Goal: Leave review/rating: Leave review/rating

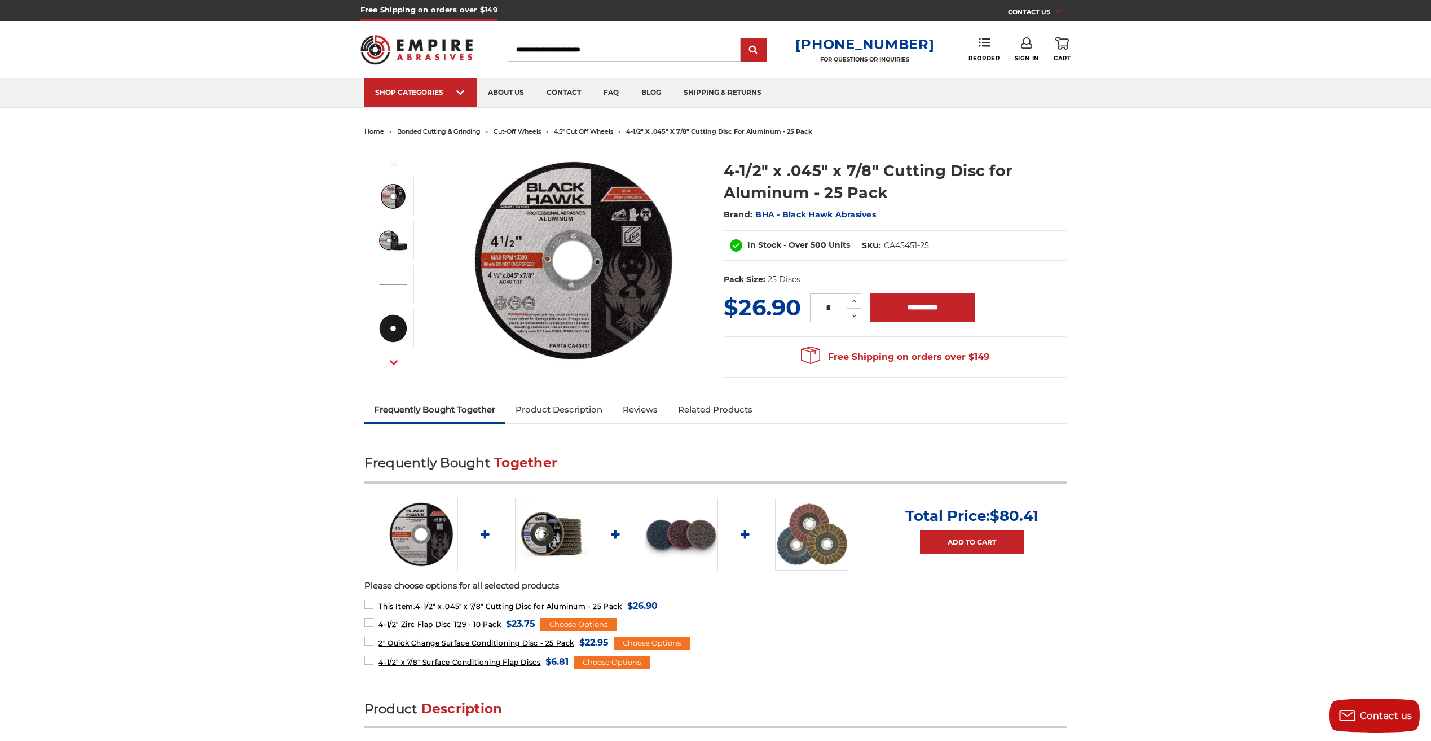
click at [390, 358] on icon "button" at bounding box center [394, 362] width 8 height 8
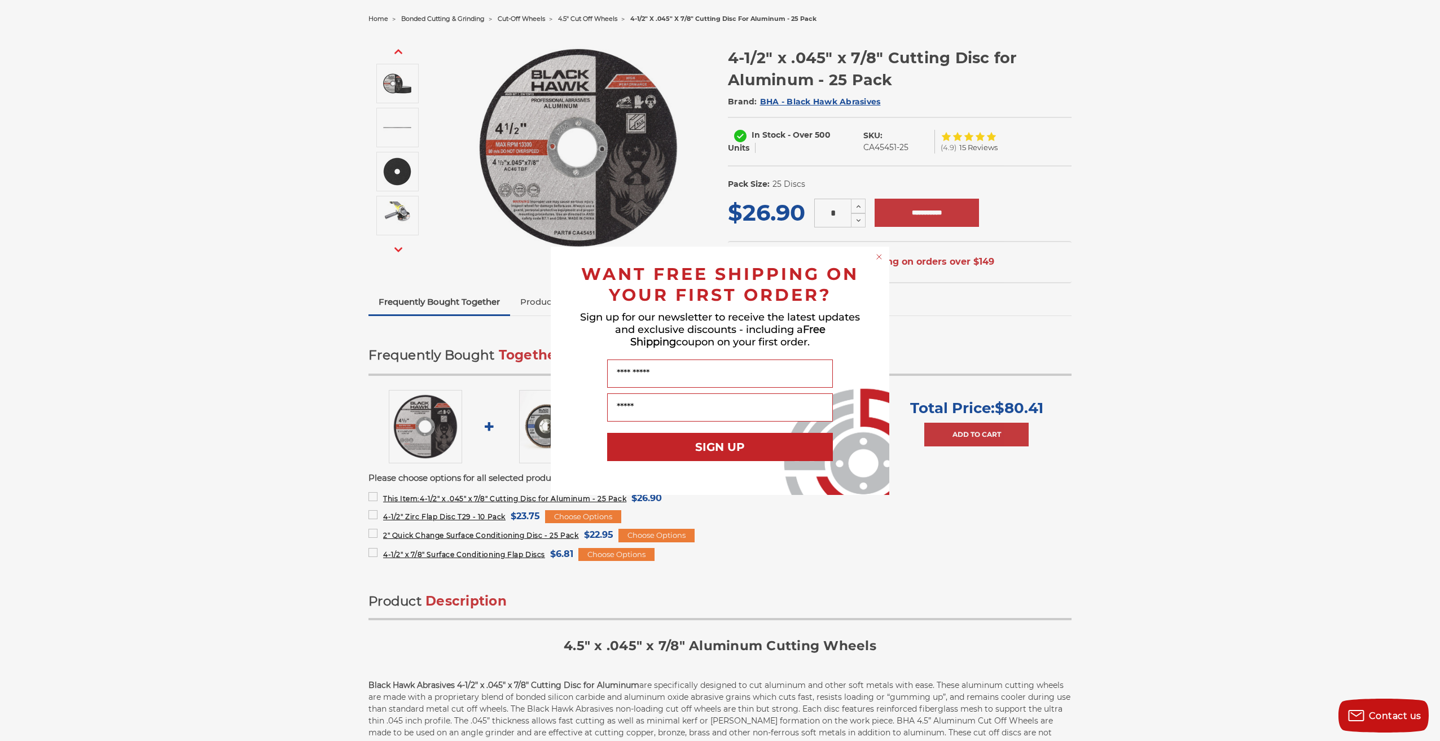
click at [311, 378] on div "Close dialog WANT FREE SHIPPING ON YOUR FIRST ORDER? Sign up for our newsletter…" at bounding box center [720, 370] width 1440 height 741
click at [877, 253] on circle "Close dialog" at bounding box center [879, 256] width 11 height 11
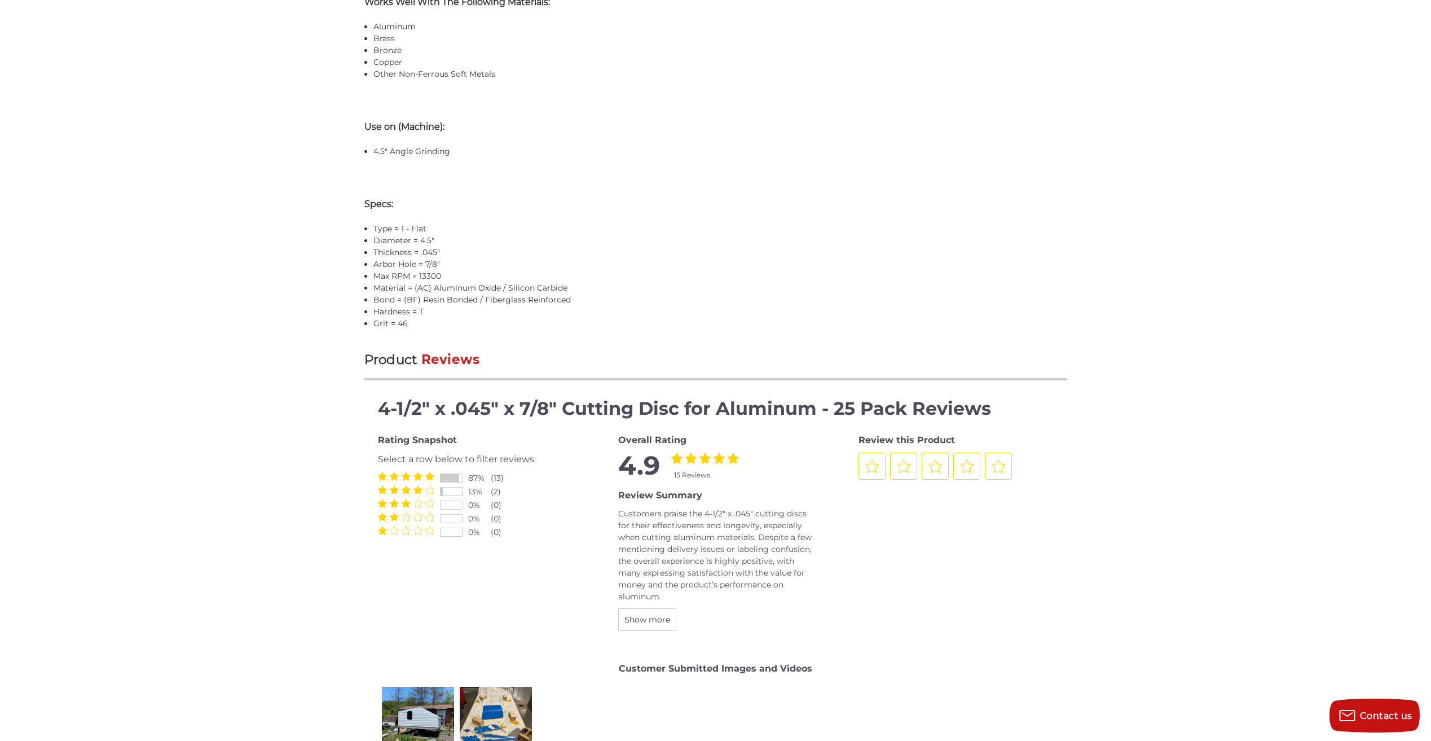
scroll to position [1016, 0]
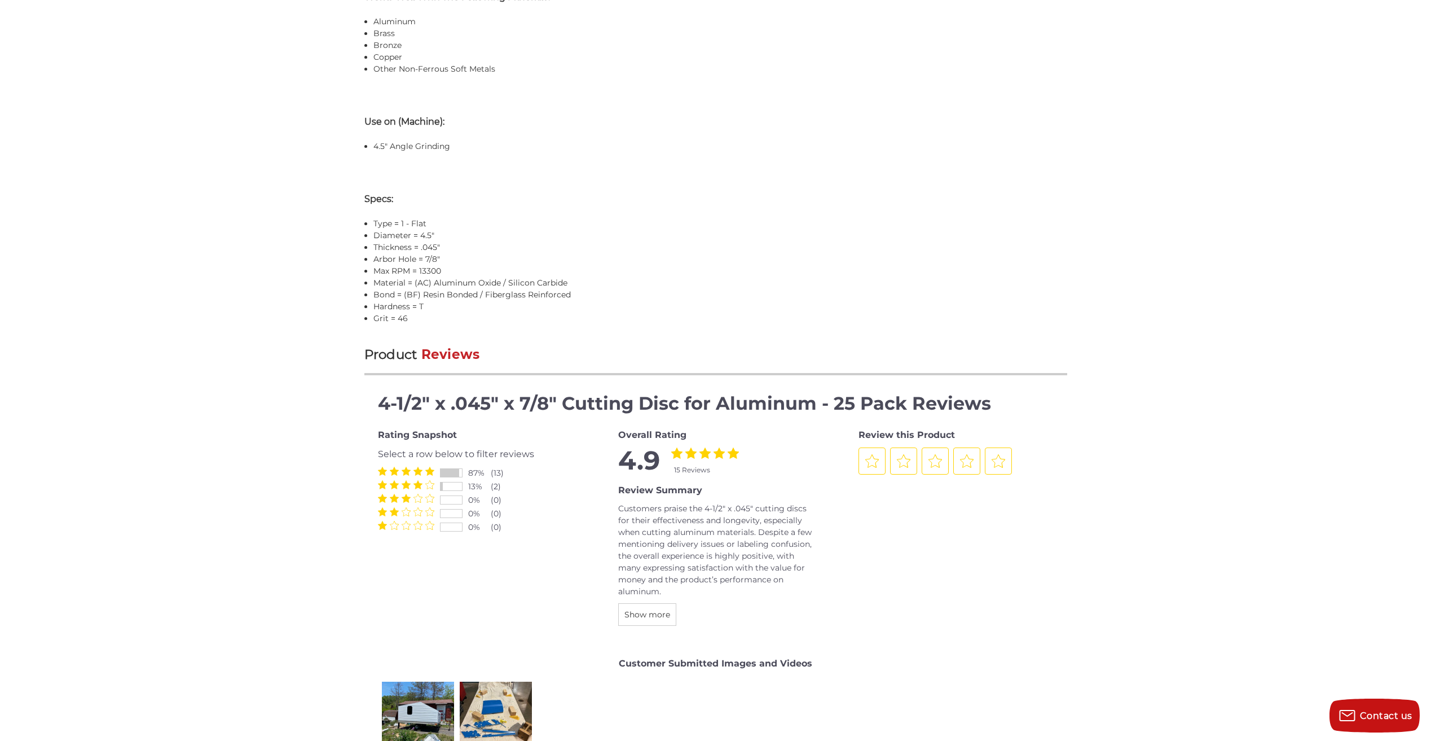
click at [632, 613] on span "Show more" at bounding box center [648, 614] width 46 height 10
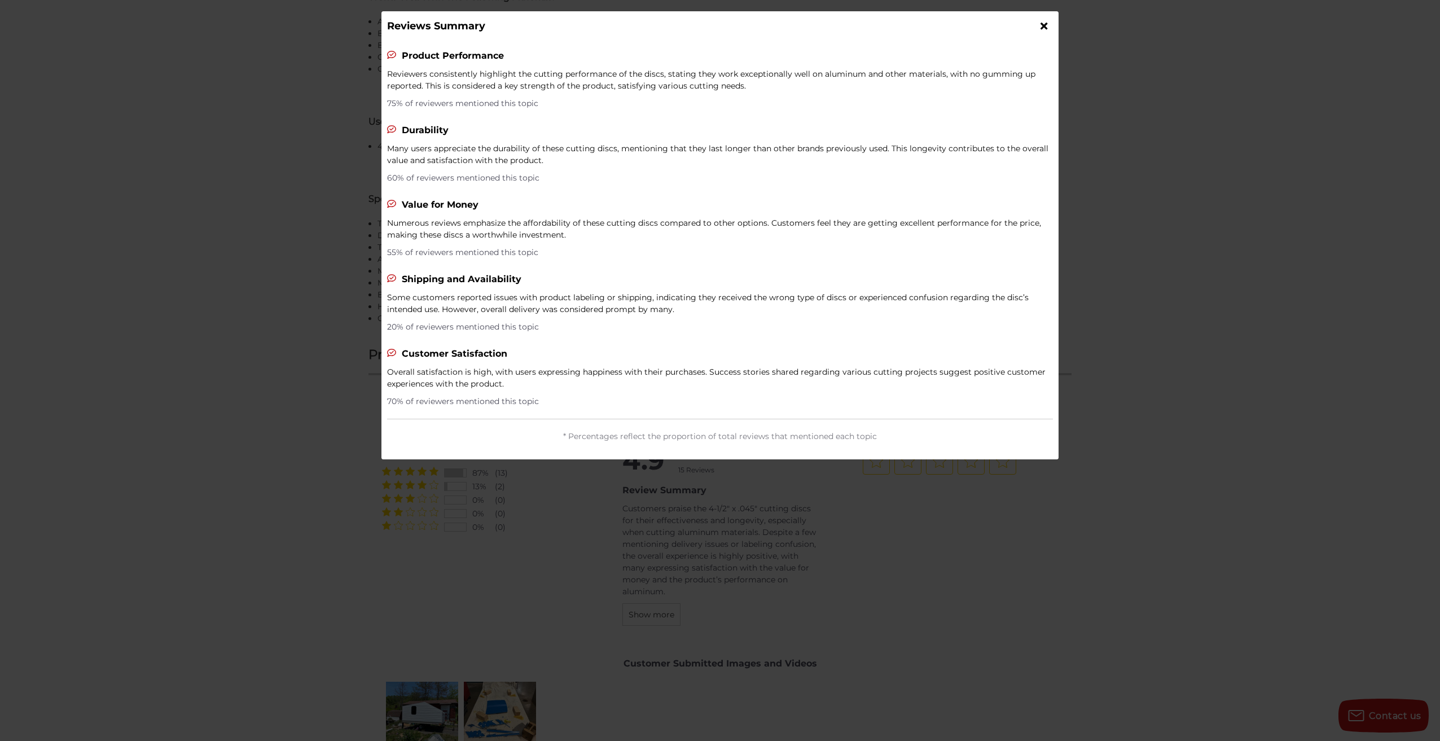
click at [264, 433] on div at bounding box center [720, 370] width 1440 height 741
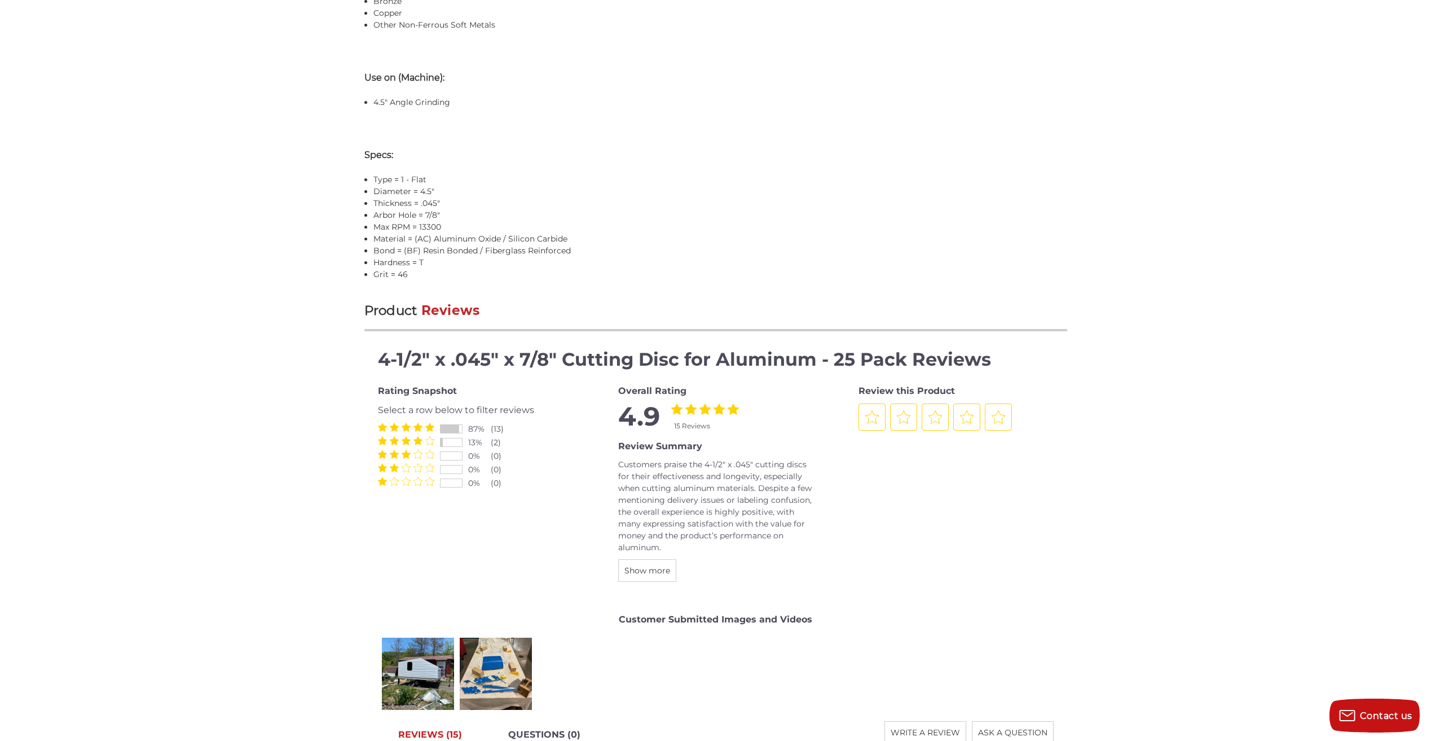
scroll to position [1128, 0]
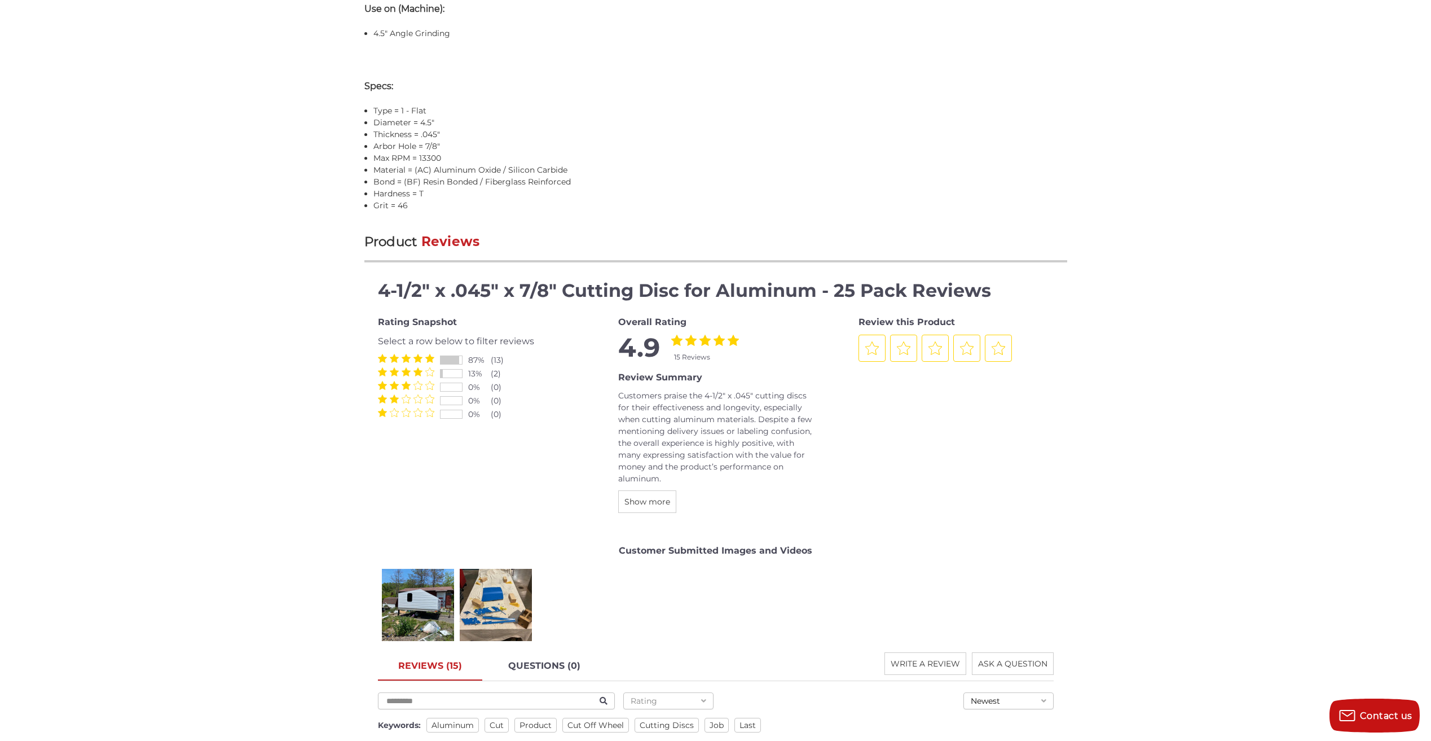
click at [649, 503] on span "Show more" at bounding box center [648, 501] width 46 height 10
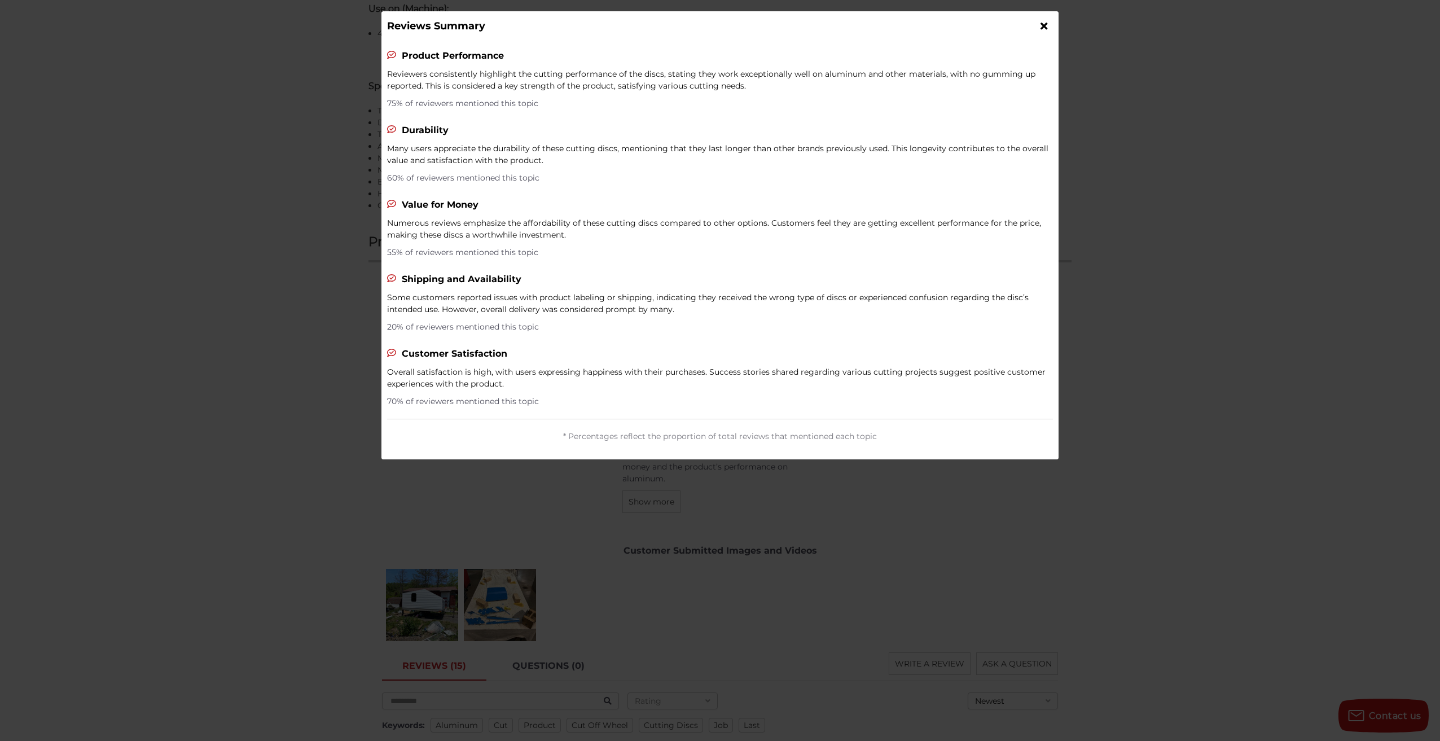
click at [321, 270] on div at bounding box center [720, 370] width 1440 height 741
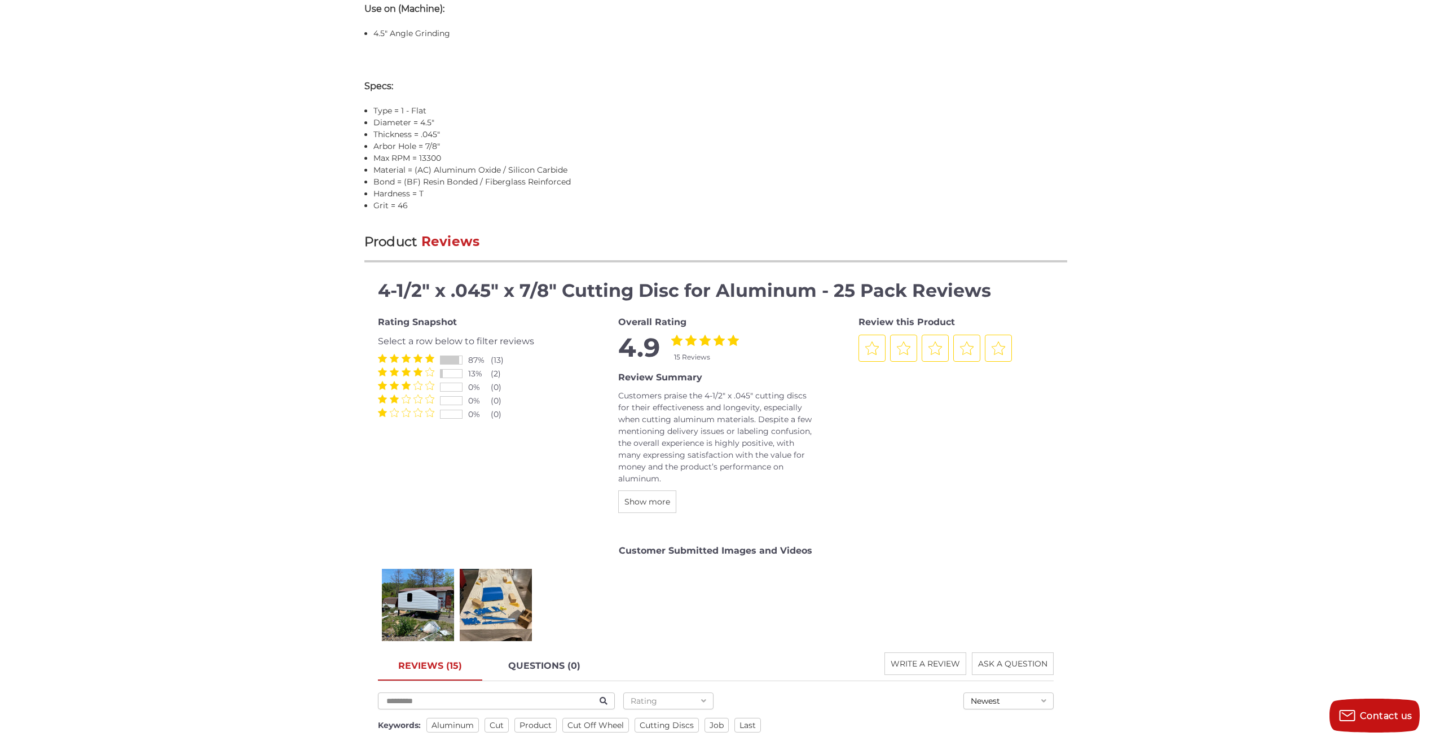
click at [399, 360] on span at bounding box center [406, 358] width 56 height 9
click at [417, 355] on icon "4 Stars" at bounding box center [418, 358] width 9 height 9
click at [412, 372] on span at bounding box center [406, 371] width 56 height 9
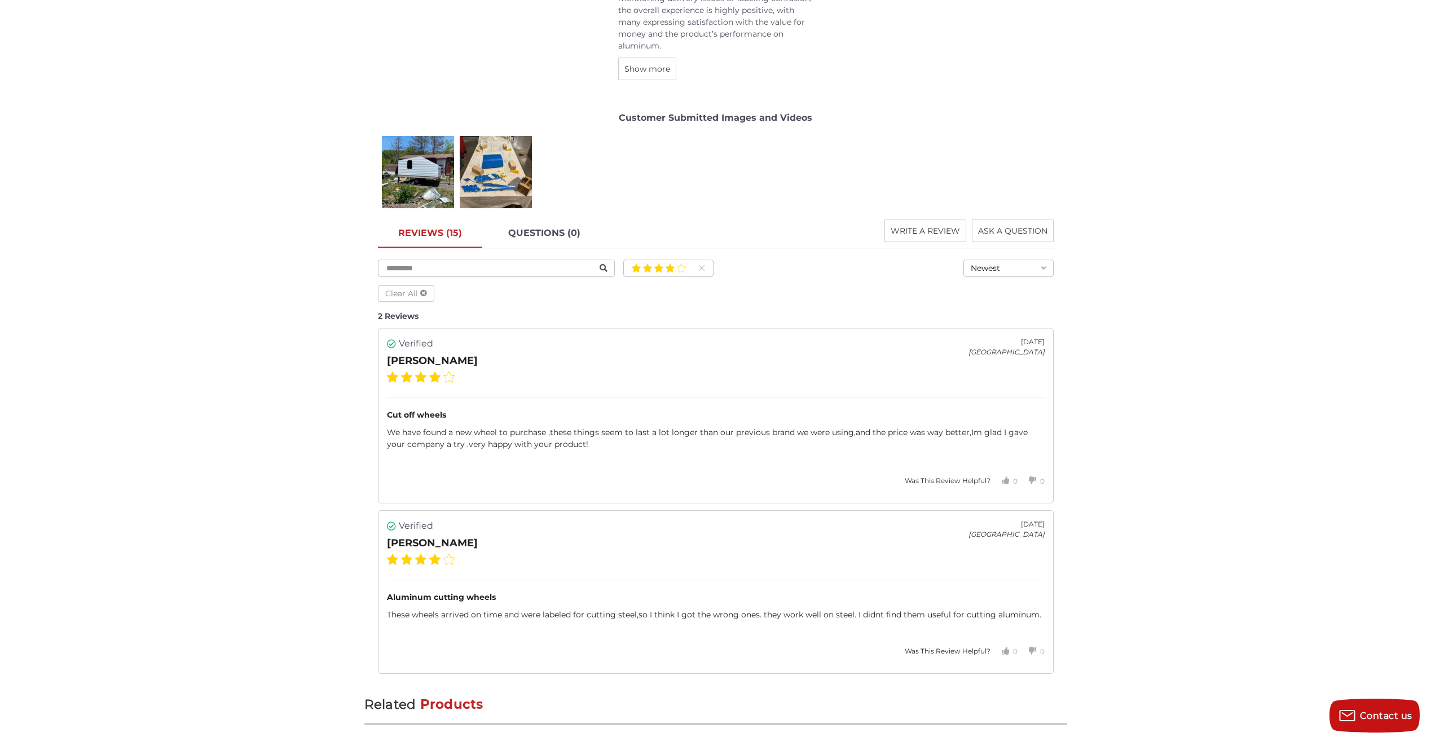
scroll to position [1581, 0]
